Goal: Book appointment/travel/reservation

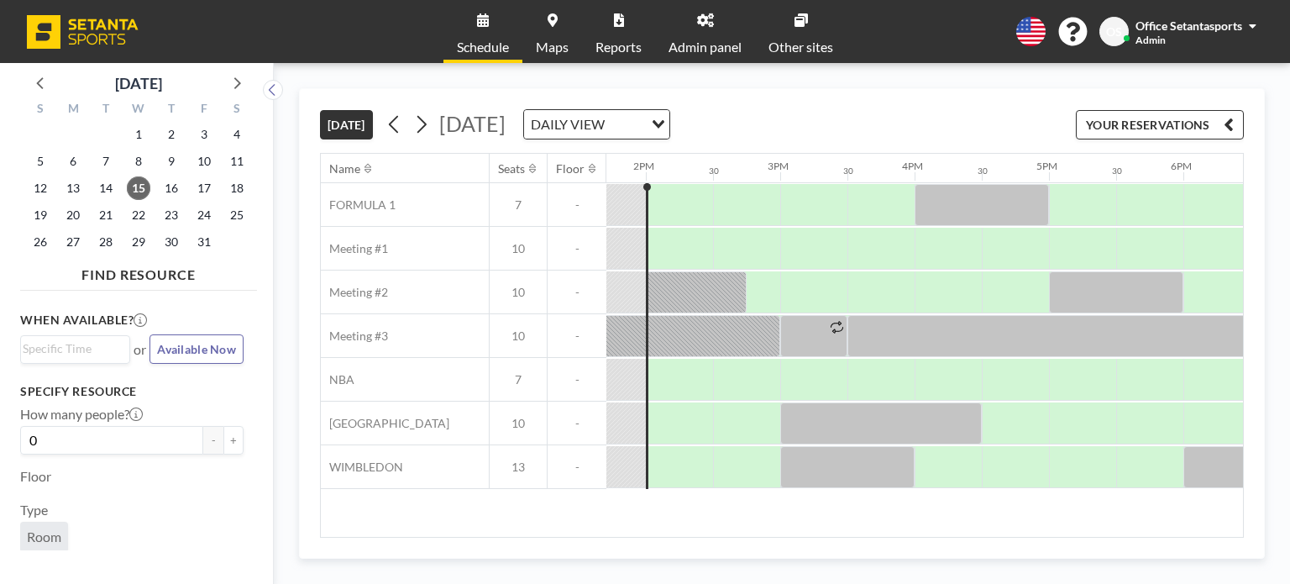
scroll to position [0, 1847]
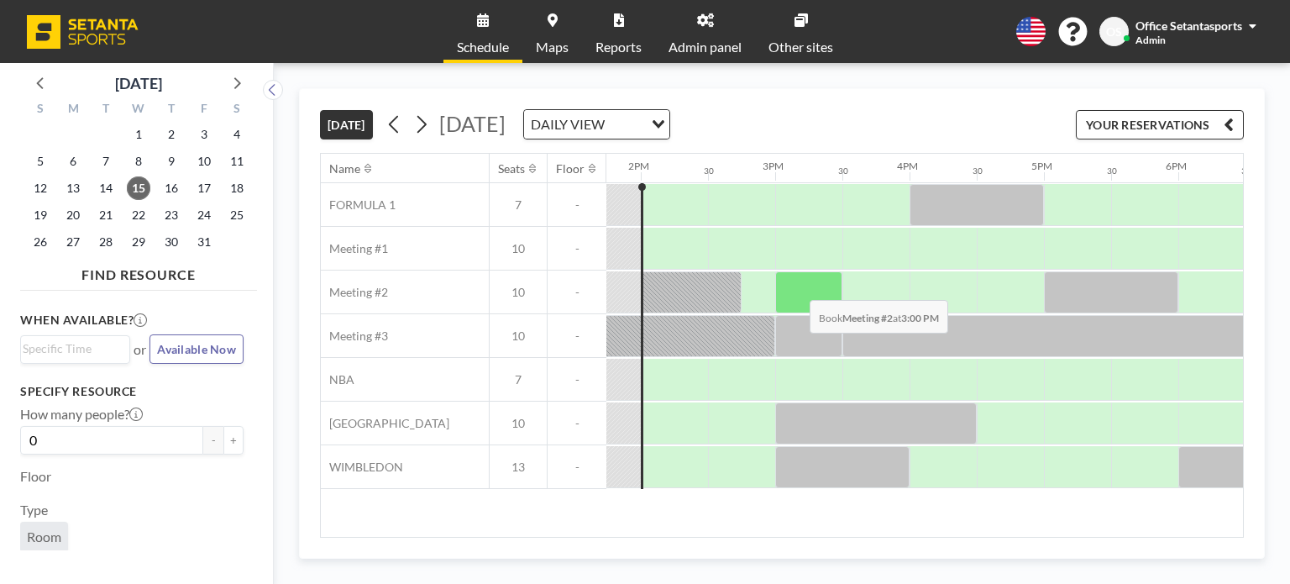
click at [796, 286] on div at bounding box center [808, 292] width 67 height 42
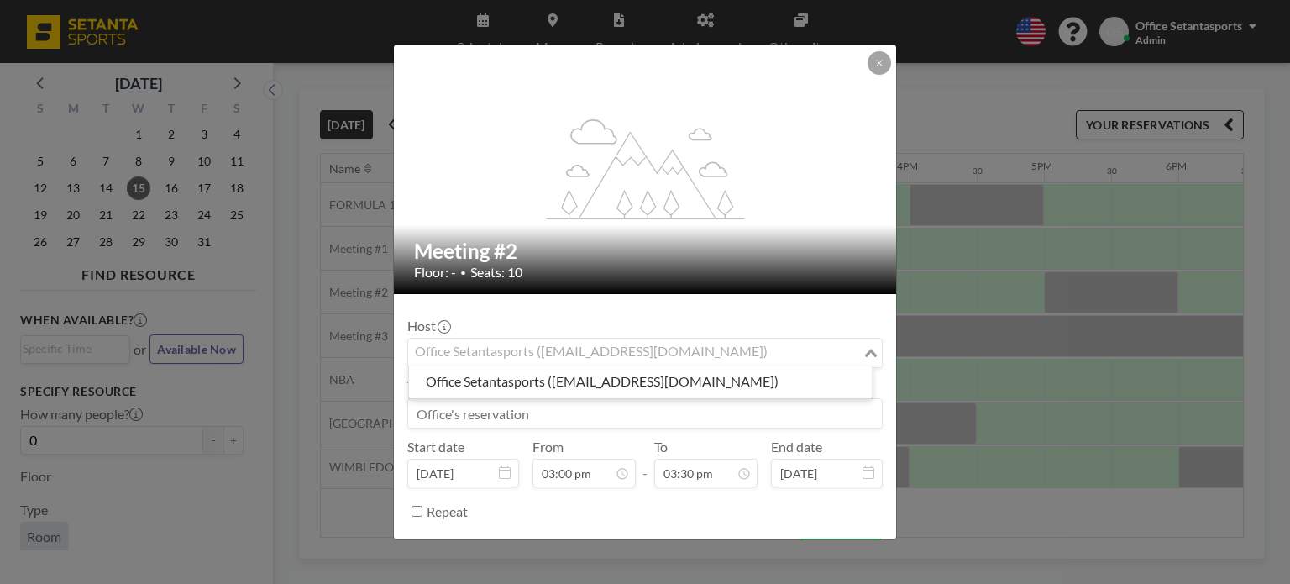
click at [625, 341] on div "Office Setantasports ([EMAIL_ADDRESS][DOMAIN_NAME])" at bounding box center [635, 351] width 455 height 25
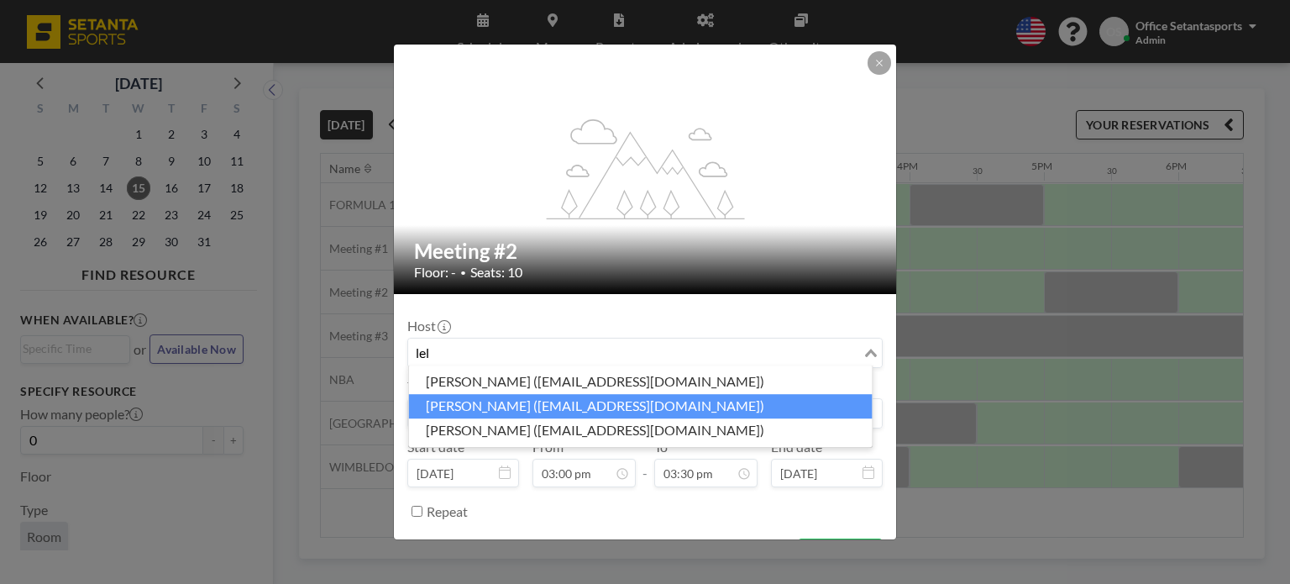
click at [565, 402] on li "[PERSON_NAME] ([EMAIL_ADDRESS][DOMAIN_NAME])" at bounding box center [641, 406] width 464 height 24
type input "lel"
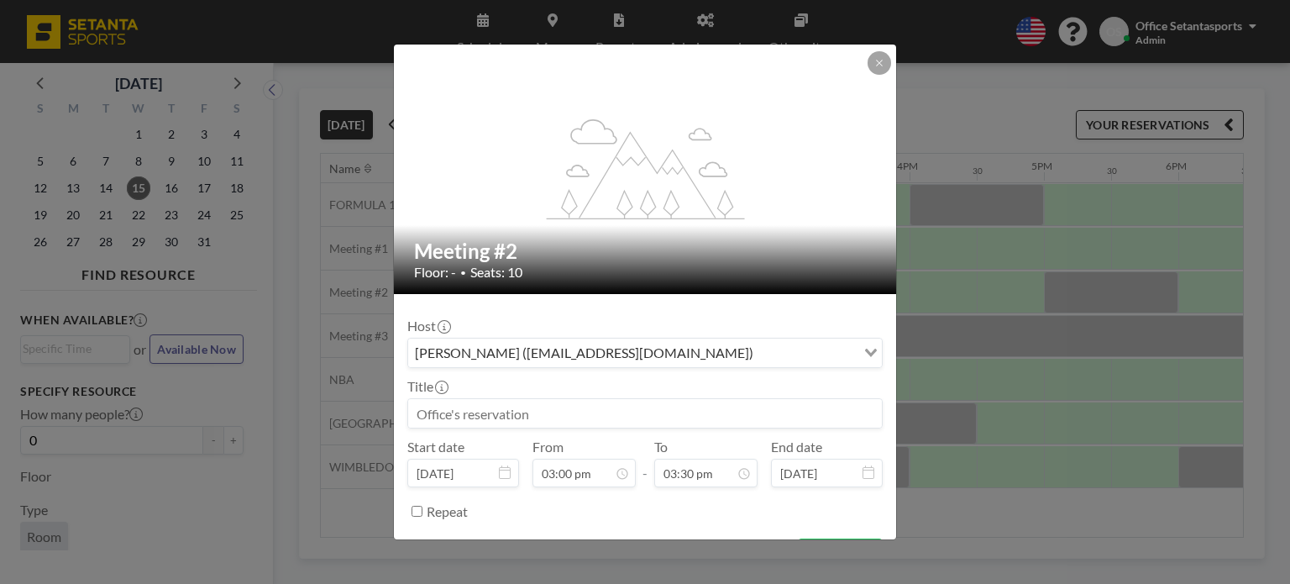
click at [487, 409] on input at bounding box center [645, 413] width 474 height 29
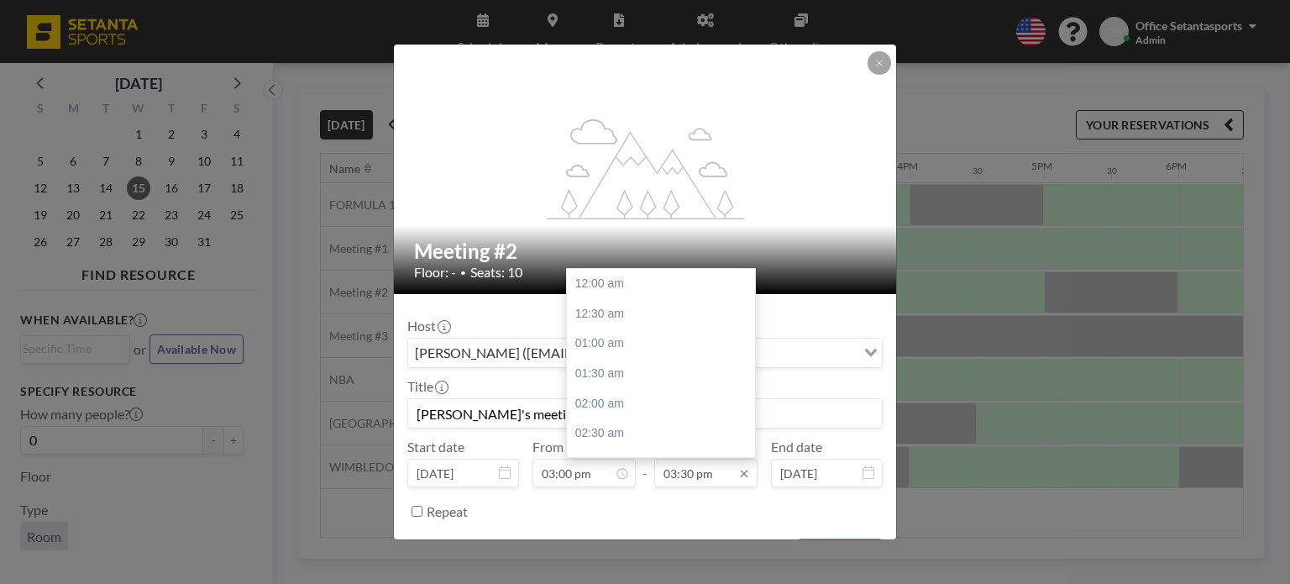
scroll to position [927, 0]
type input "[PERSON_NAME]'s meeting"
click at [642, 314] on div "04:00 pm" at bounding box center [665, 313] width 197 height 30
type input "04:00 pm"
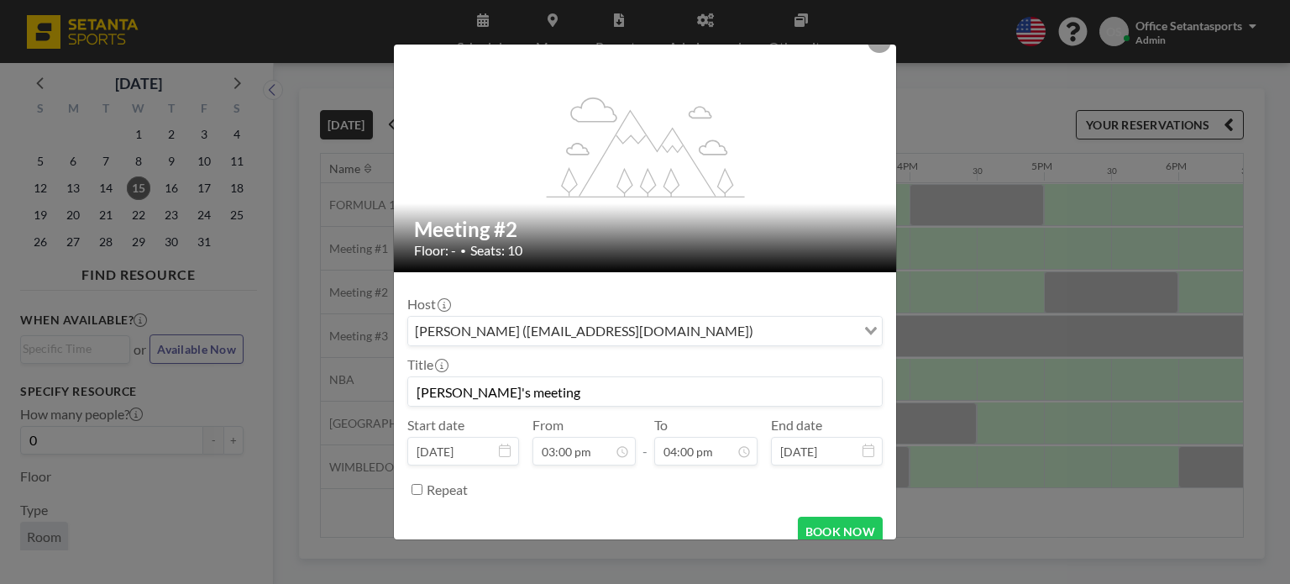
scroll to position [40, 0]
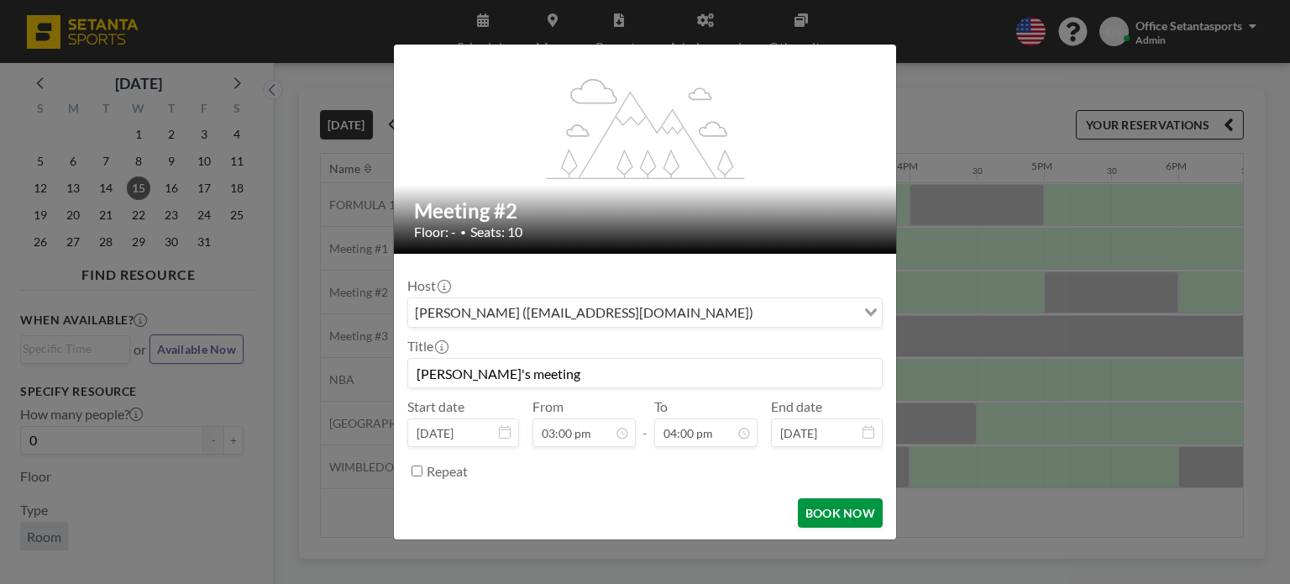
click at [831, 519] on button "BOOK NOW" at bounding box center [840, 512] width 85 height 29
